Goal: Transaction & Acquisition: Obtain resource

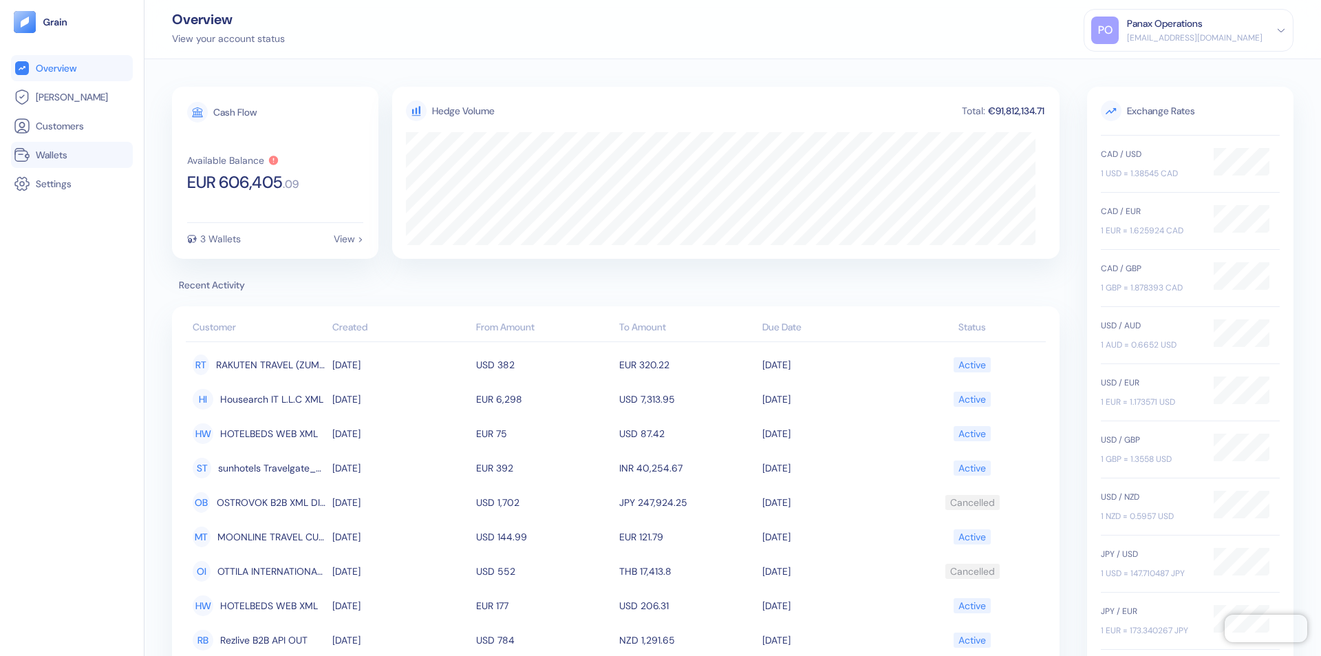
click at [72, 155] on link "Wallets" at bounding box center [72, 155] width 116 height 17
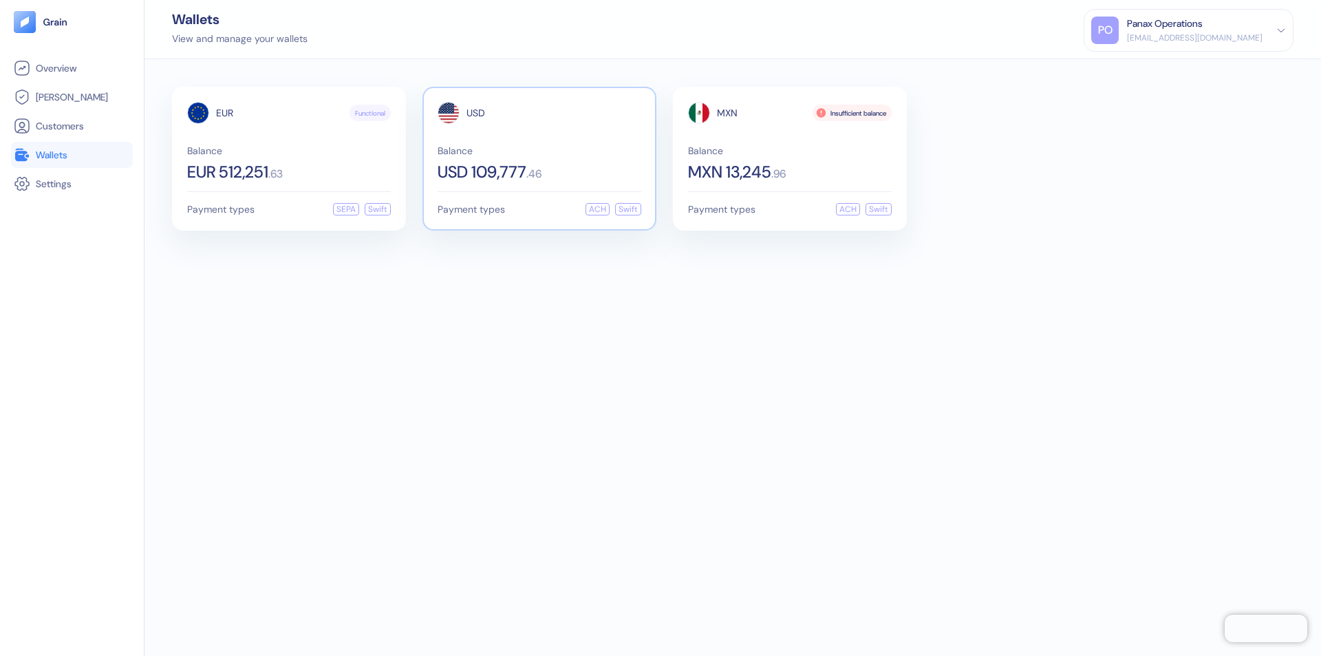
click at [476, 113] on span "USD" at bounding box center [476, 113] width 19 height 10
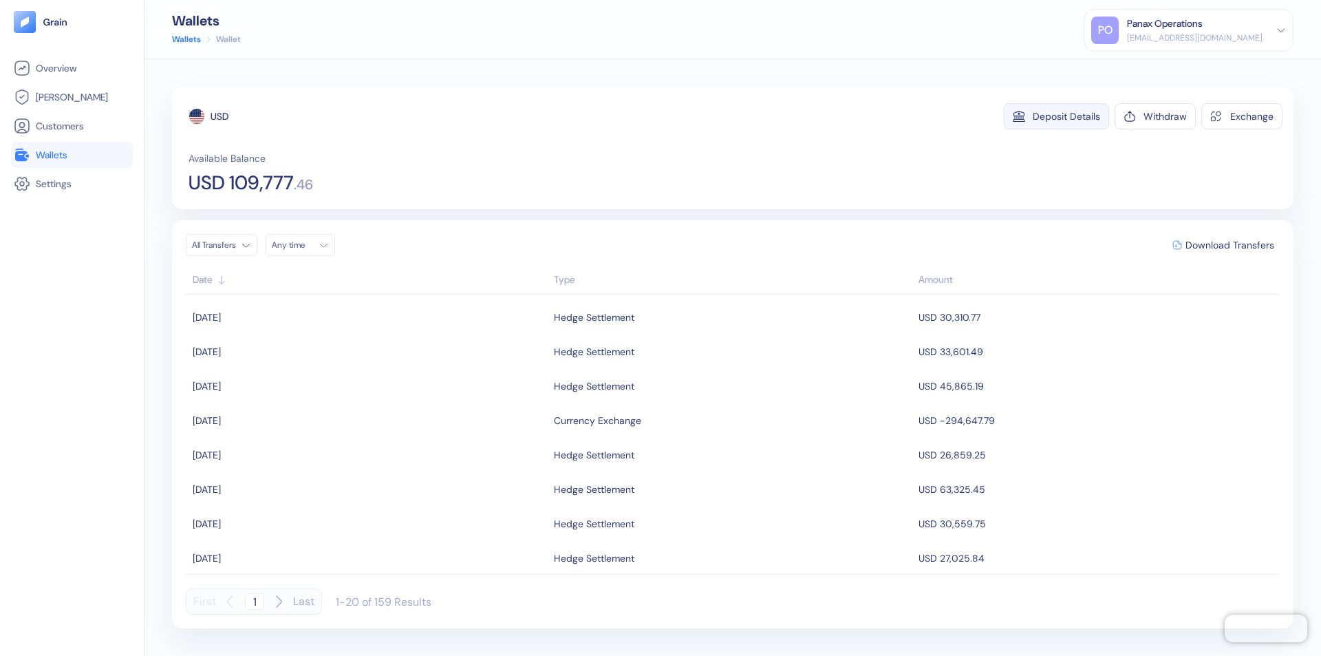
click at [1067, 116] on div "Deposit Details" at bounding box center [1066, 116] width 67 height 10
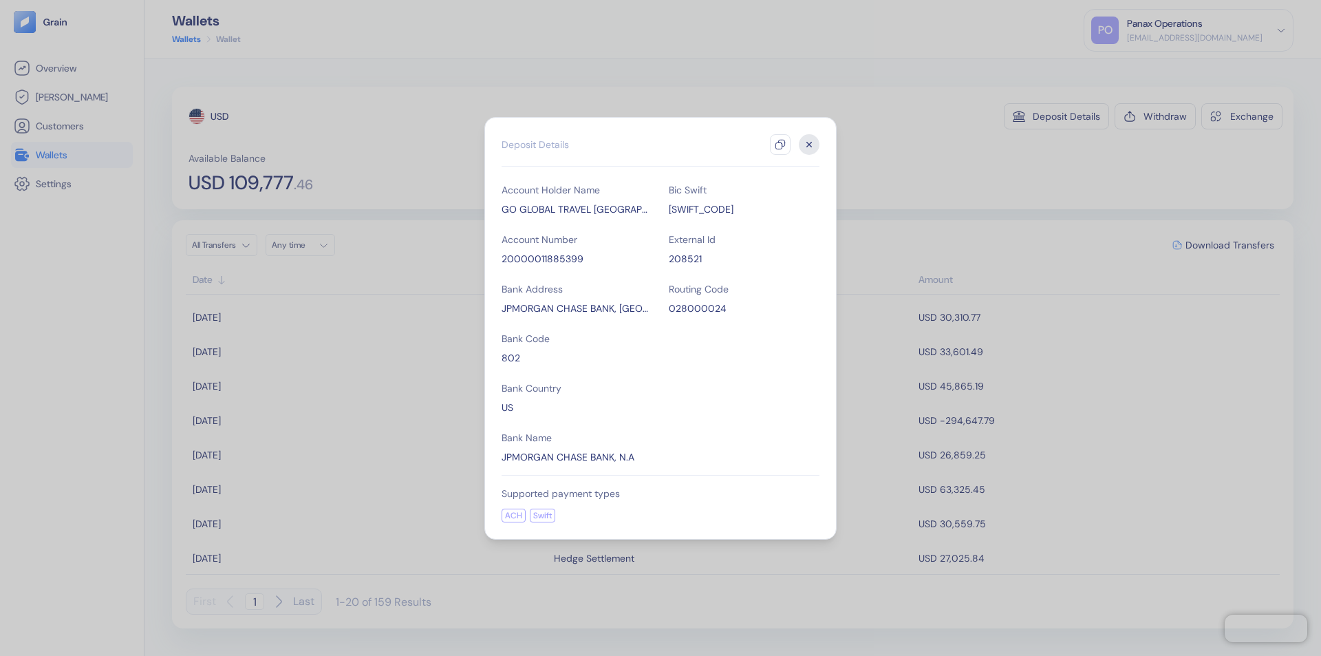
click at [780, 145] on icon "button" at bounding box center [780, 144] width 11 height 11
click at [809, 145] on icon "button" at bounding box center [809, 144] width 5 height 5
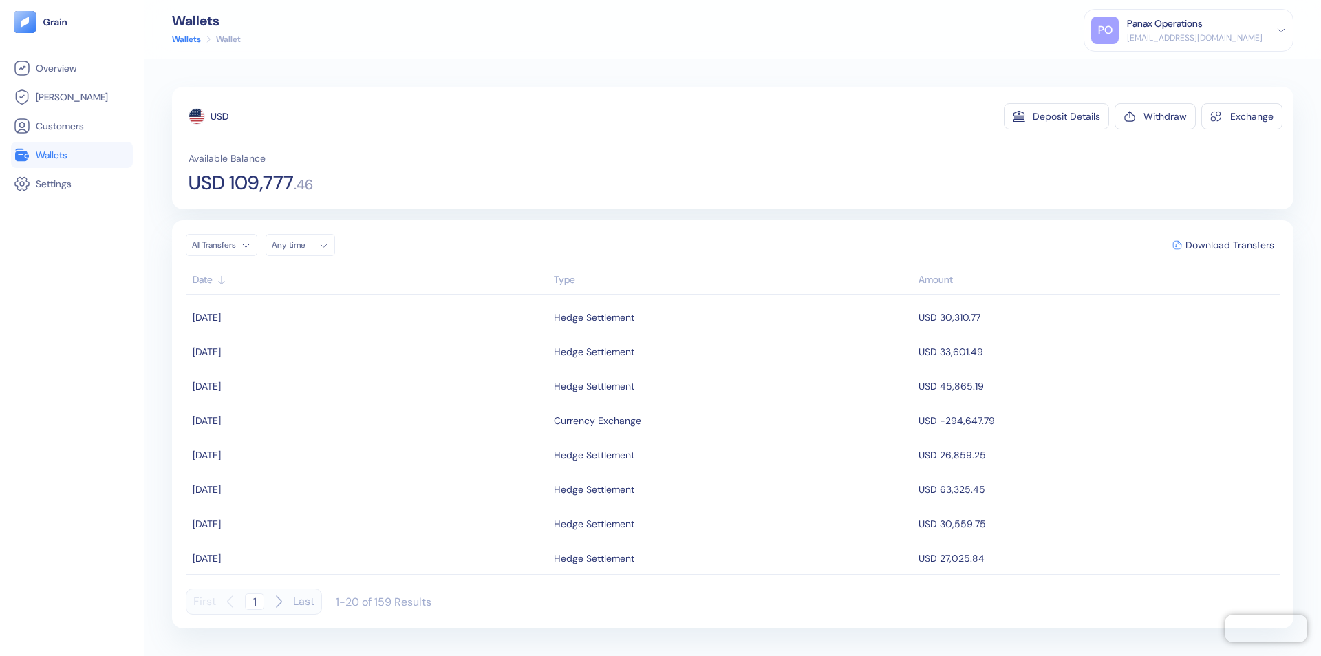
click at [304, 245] on div "Any time" at bounding box center [292, 245] width 41 height 11
click at [369, 335] on button "13" at bounding box center [369, 335] width 17 height 17
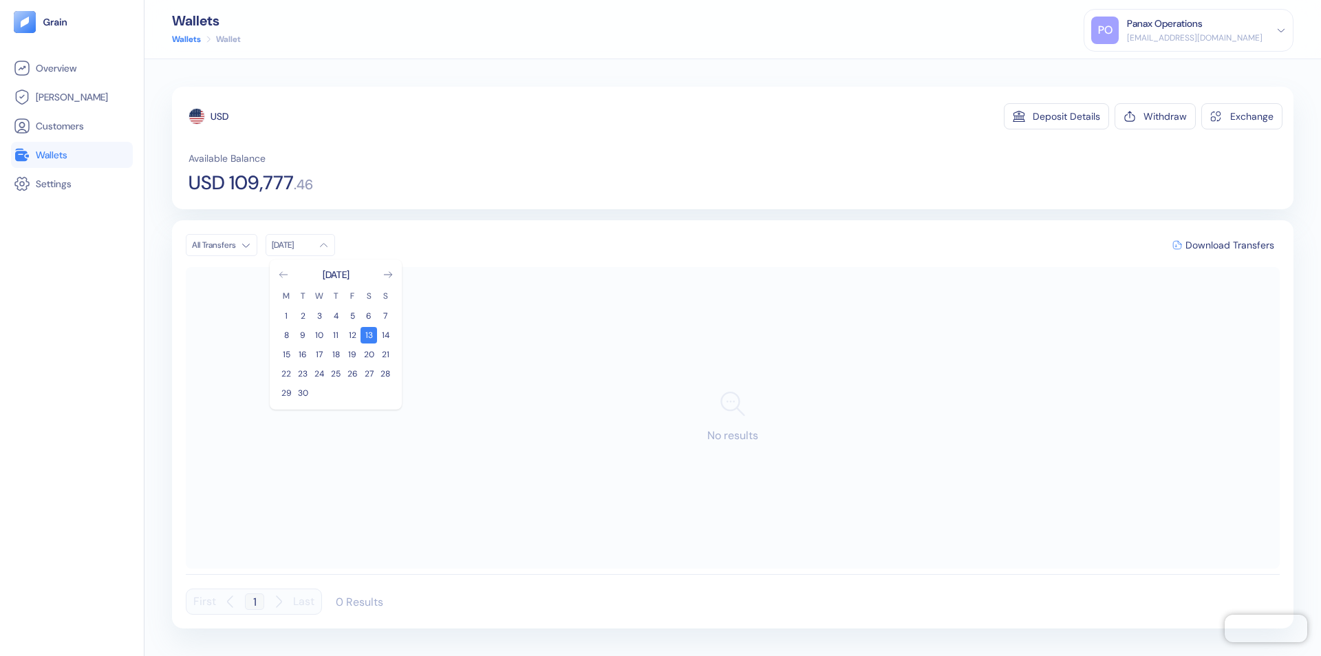
click at [284, 275] on icon "Go to previous month" at bounding box center [283, 275] width 8 height 6
click at [336, 354] on button "14" at bounding box center [336, 354] width 17 height 17
click at [220, 116] on div "USD" at bounding box center [220, 116] width 18 height 14
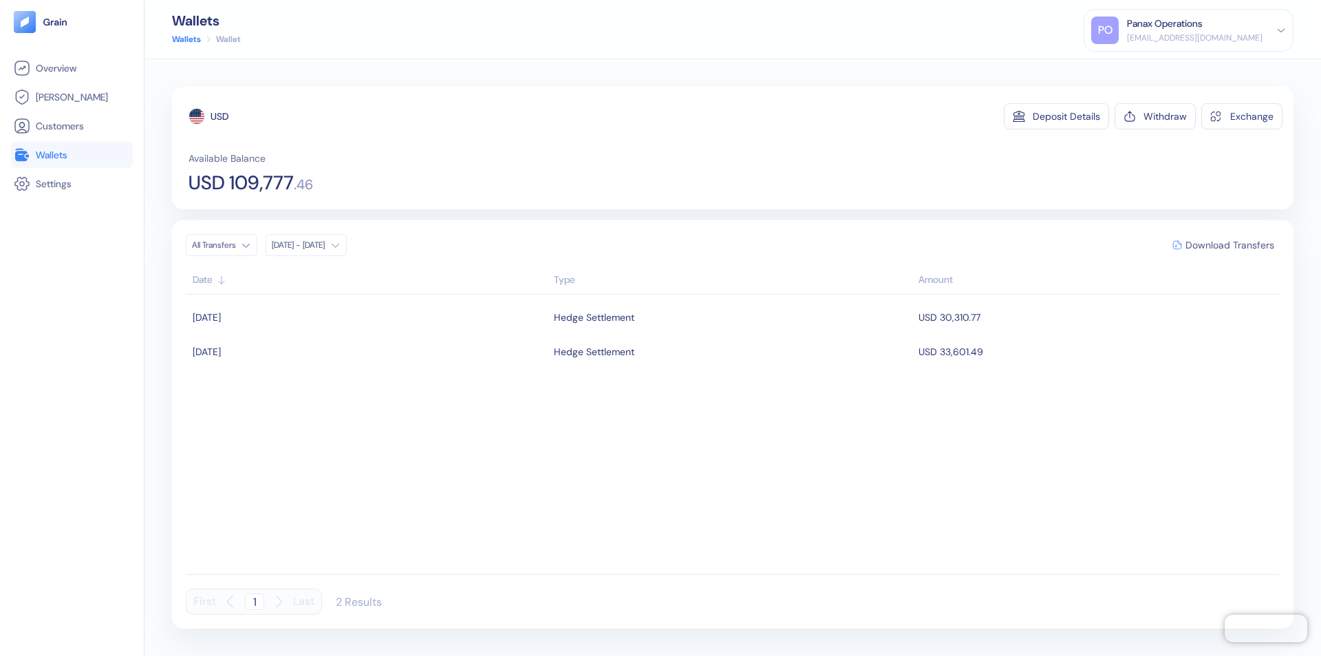
click at [1230, 245] on span "Download Transfers" at bounding box center [1230, 245] width 89 height 10
click at [72, 155] on link "Wallets" at bounding box center [72, 155] width 116 height 17
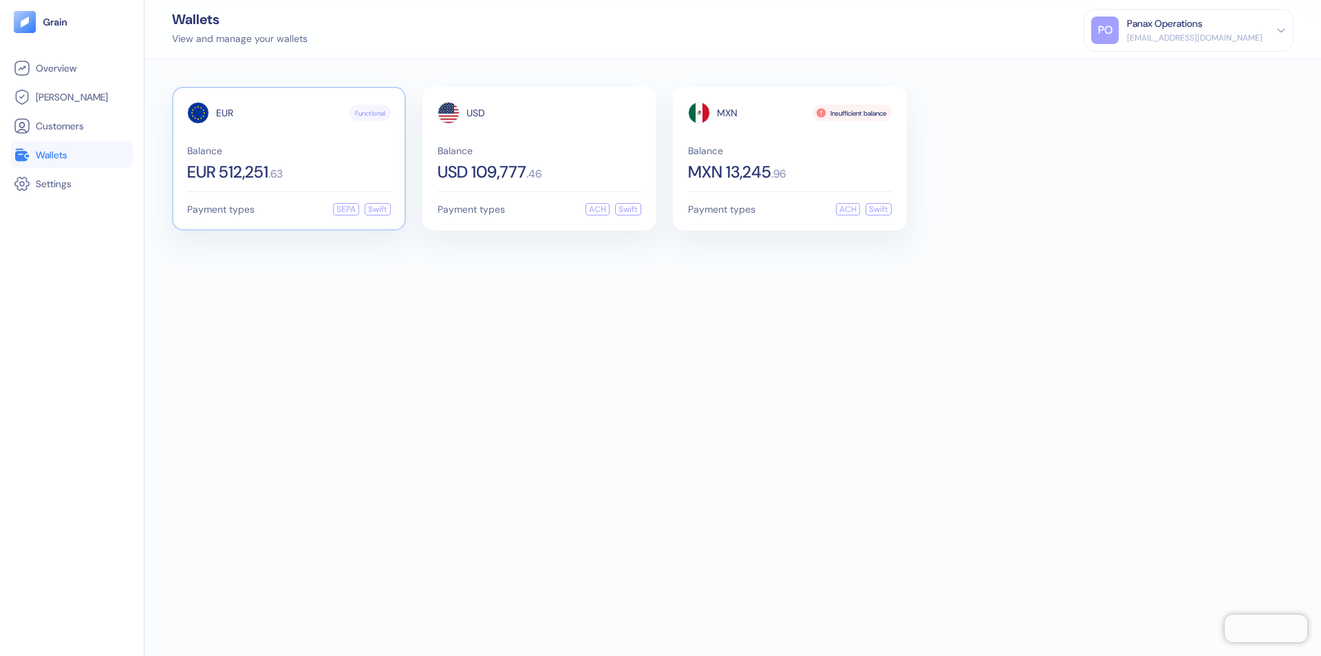
click at [224, 113] on span "EUR" at bounding box center [224, 113] width 17 height 10
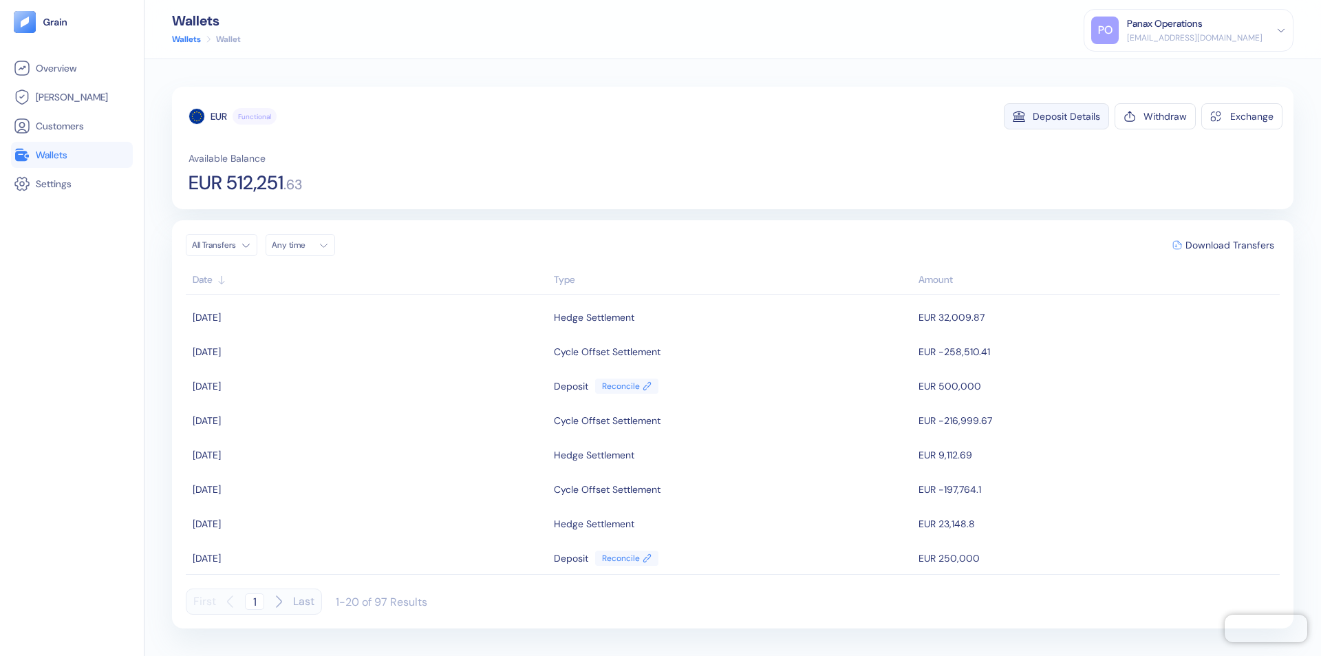
click at [1067, 116] on div "Deposit Details" at bounding box center [1066, 116] width 67 height 10
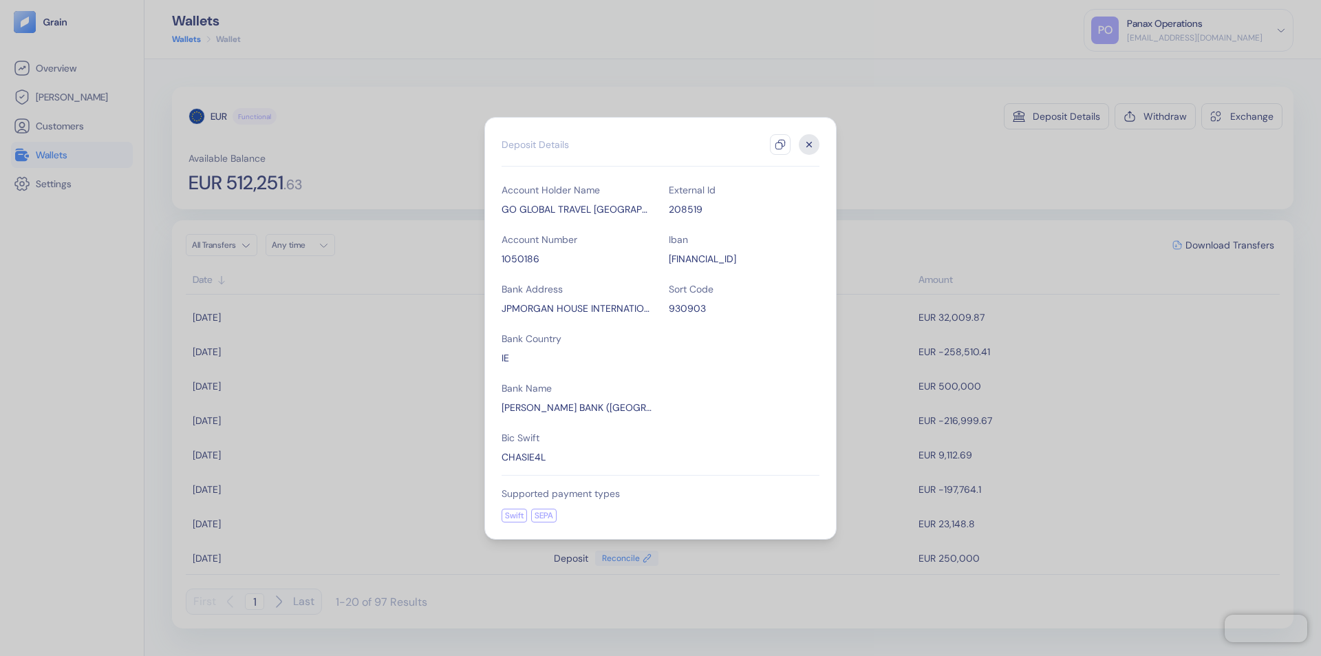
click at [780, 145] on icon "button" at bounding box center [780, 144] width 11 height 11
click at [809, 145] on icon "button" at bounding box center [809, 144] width 5 height 5
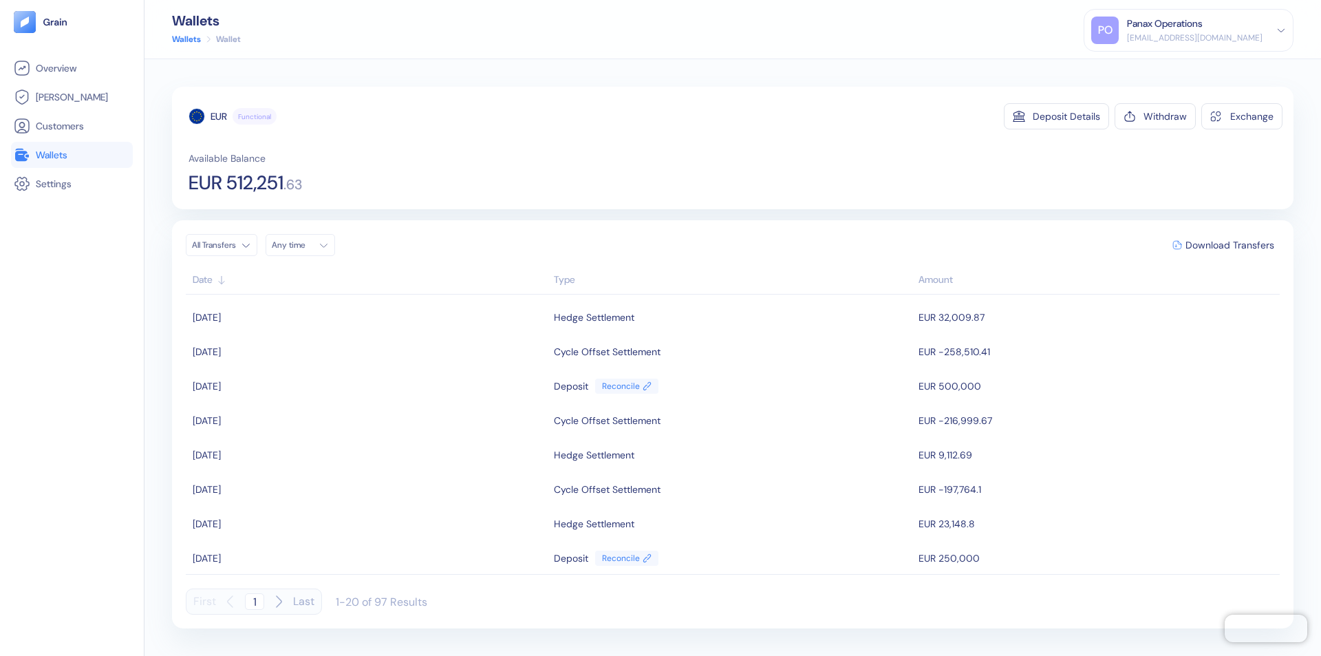
click at [304, 245] on div "Any time" at bounding box center [292, 245] width 41 height 11
click at [369, 335] on button "13" at bounding box center [369, 335] width 17 height 17
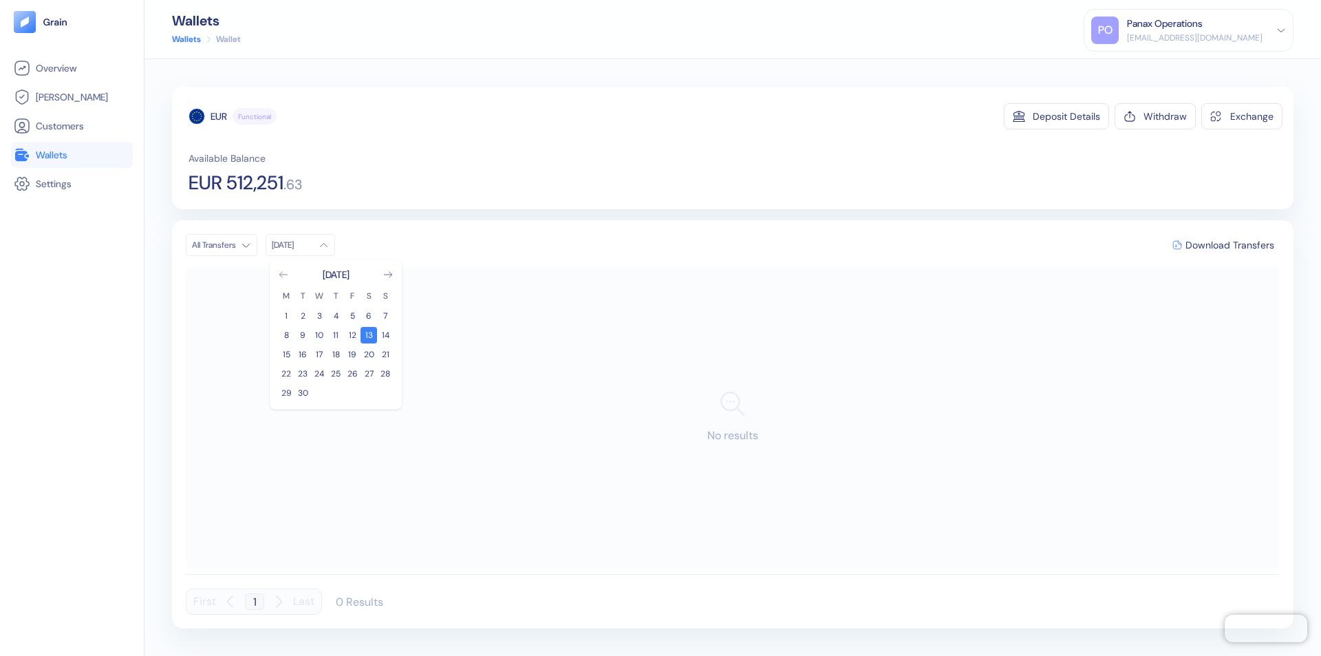
click at [284, 275] on icon "Go to previous month" at bounding box center [283, 275] width 8 height 6
click at [336, 354] on button "14" at bounding box center [336, 354] width 17 height 17
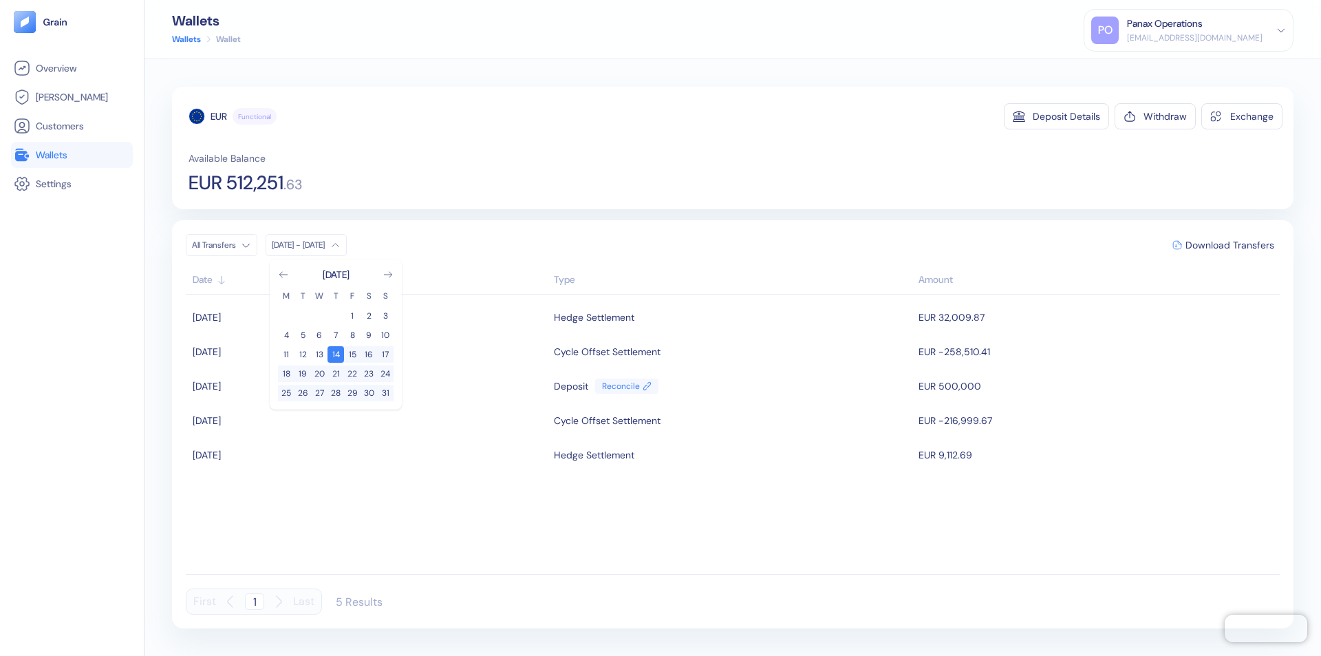
click at [219, 116] on div "EUR" at bounding box center [219, 116] width 17 height 14
click at [1230, 245] on span "Download Transfers" at bounding box center [1230, 245] width 89 height 10
click at [72, 155] on link "Wallets" at bounding box center [72, 155] width 116 height 17
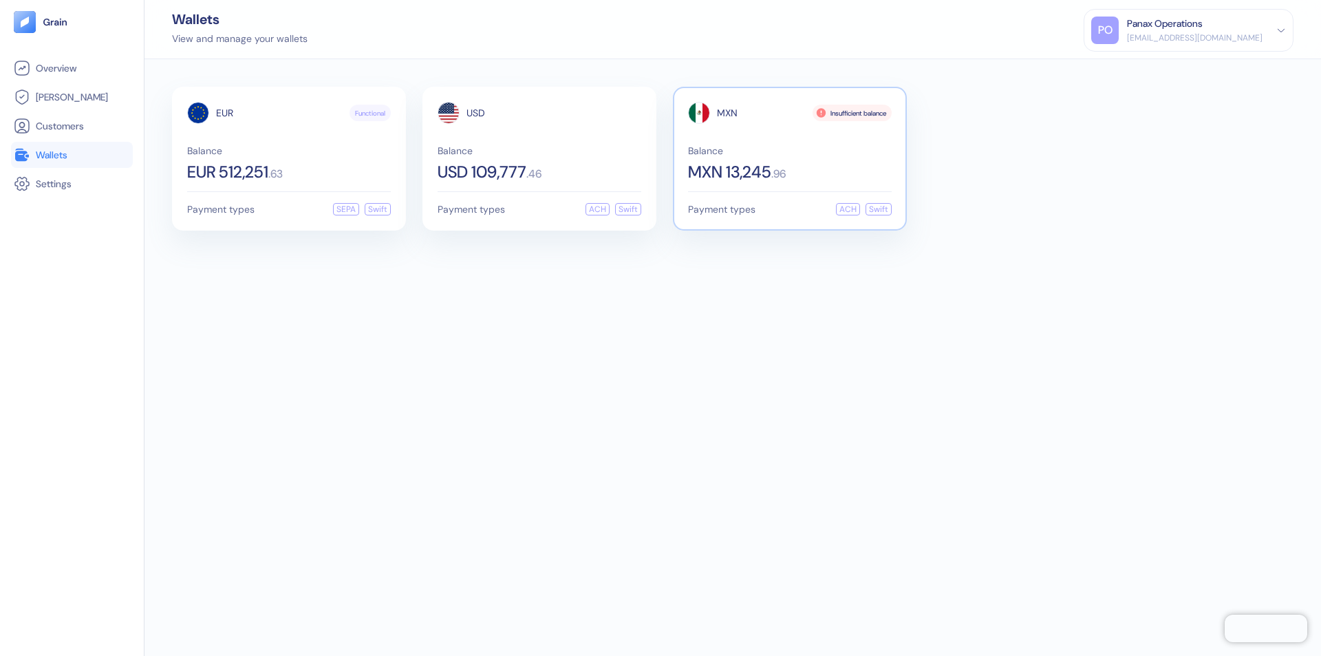
click at [727, 113] on span "MXN" at bounding box center [727, 113] width 21 height 10
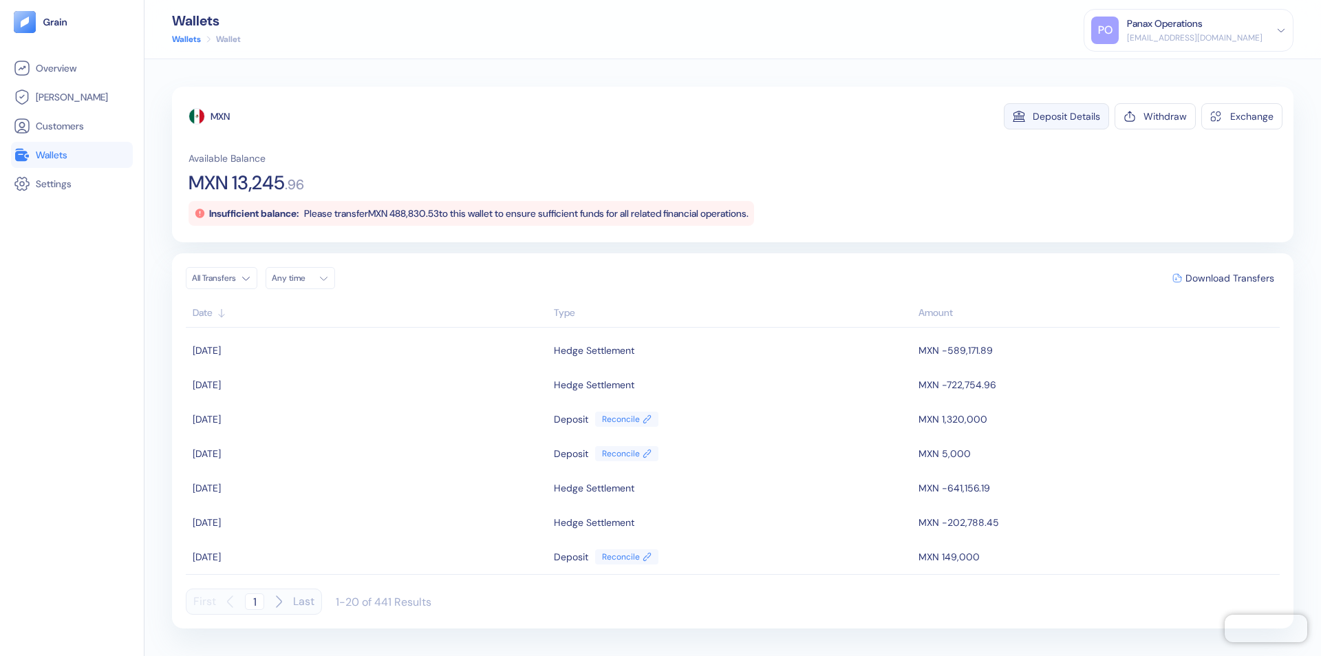
click at [1067, 116] on div "Deposit Details" at bounding box center [1066, 116] width 67 height 10
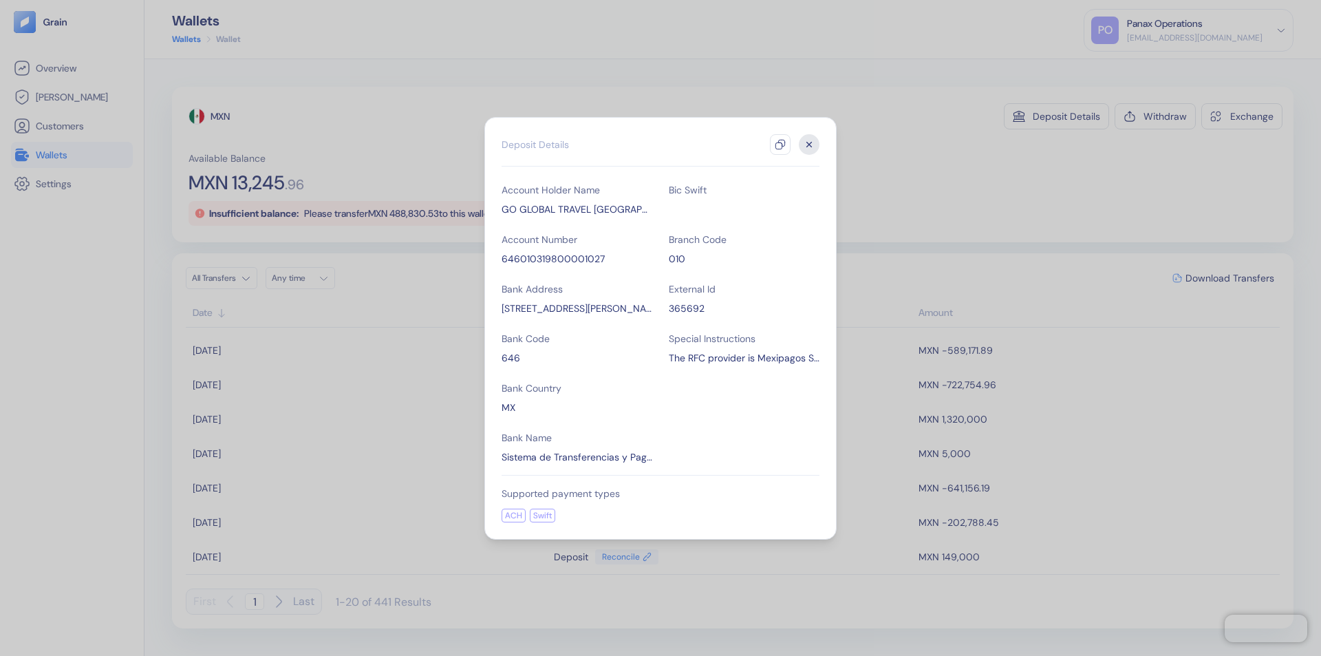
click at [780, 145] on icon "button" at bounding box center [780, 144] width 11 height 11
click at [809, 145] on icon "button" at bounding box center [809, 144] width 5 height 5
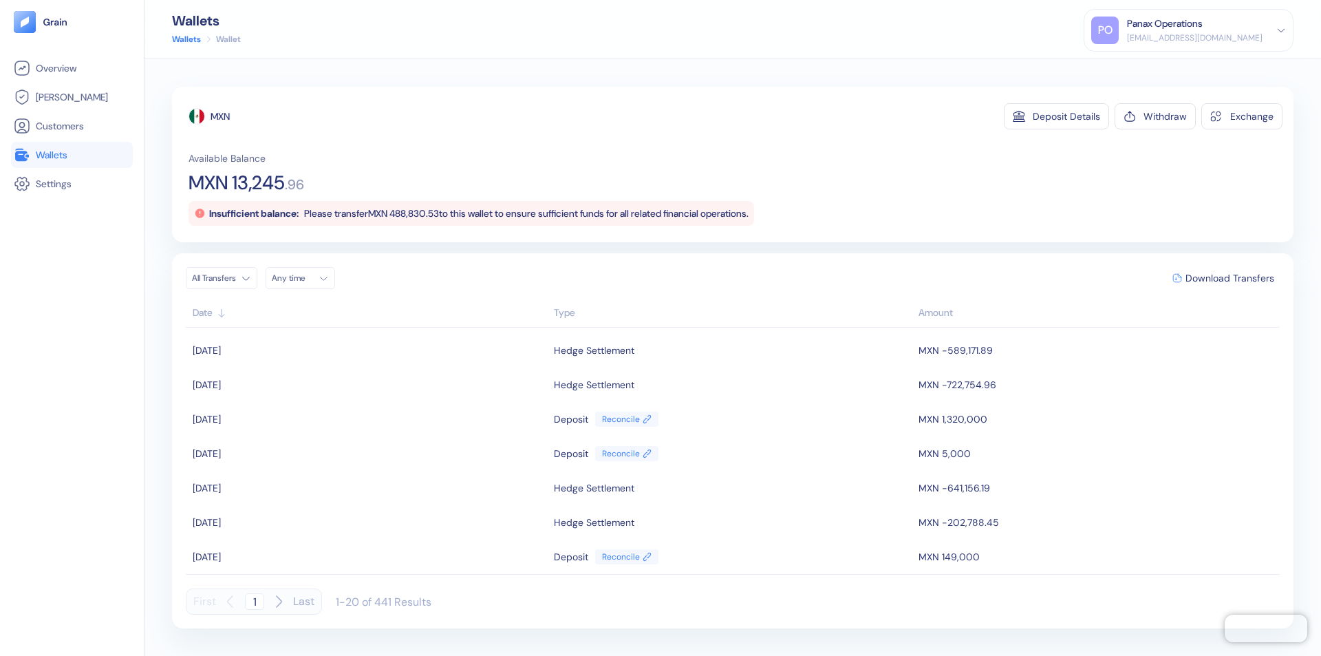
click at [304, 278] on div "Any time" at bounding box center [292, 278] width 41 height 11
click at [369, 368] on button "13" at bounding box center [369, 368] width 17 height 17
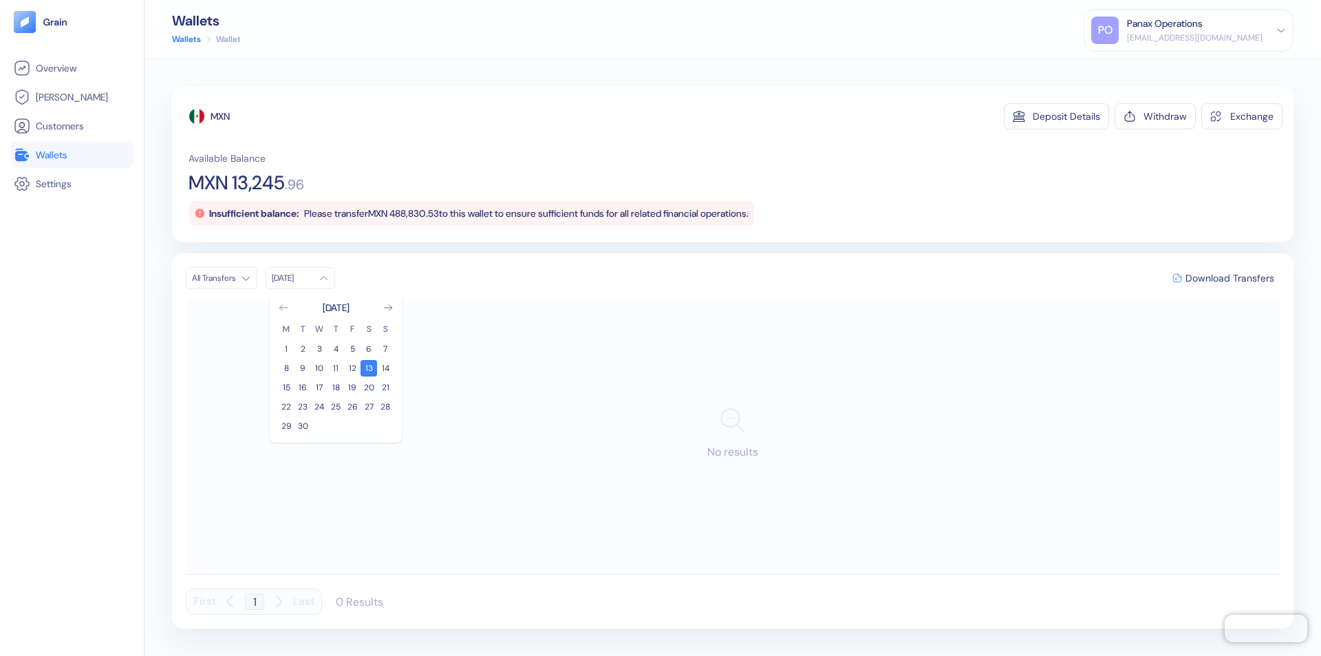
click at [284, 308] on icon "Go to previous month" at bounding box center [283, 308] width 8 height 6
click at [336, 387] on button "14" at bounding box center [336, 387] width 17 height 17
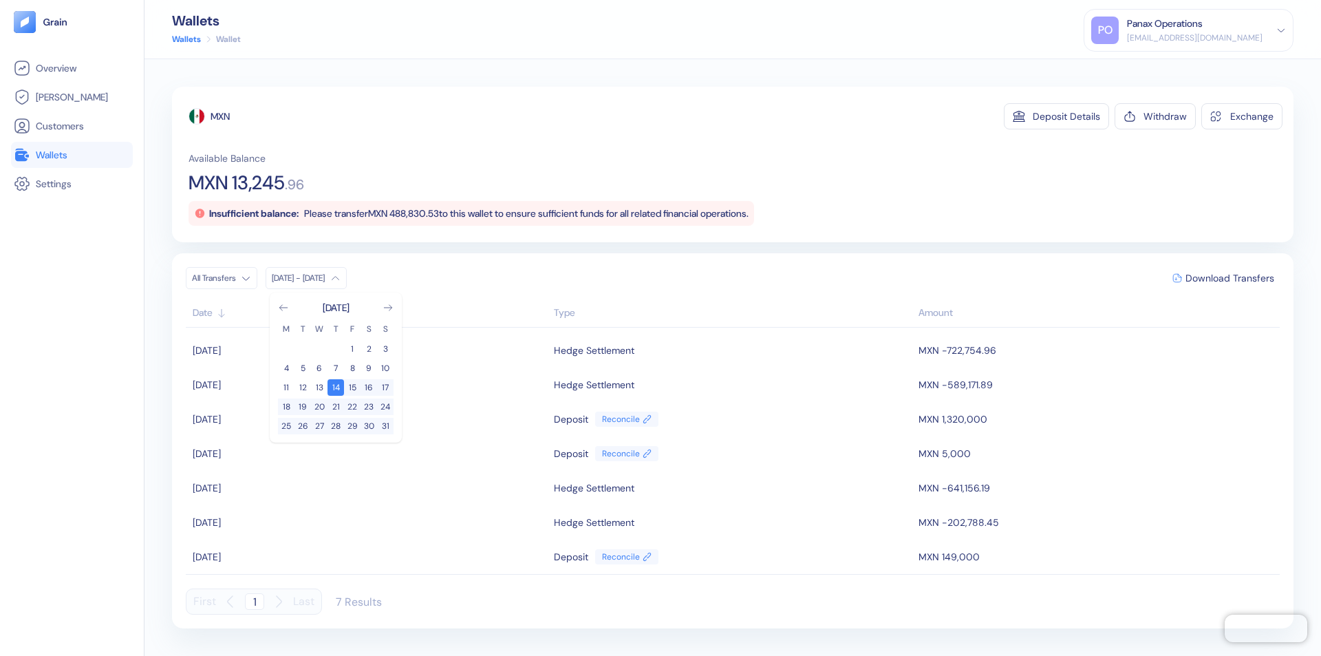
click at [221, 116] on div "MXN" at bounding box center [220, 116] width 19 height 14
click at [1230, 278] on span "Download Transfers" at bounding box center [1230, 278] width 89 height 10
click at [1203, 30] on div "Panax Operations" at bounding box center [1165, 24] width 76 height 14
click at [1147, 68] on div "Sign Out" at bounding box center [1128, 68] width 38 height 14
